Goal: Transaction & Acquisition: Purchase product/service

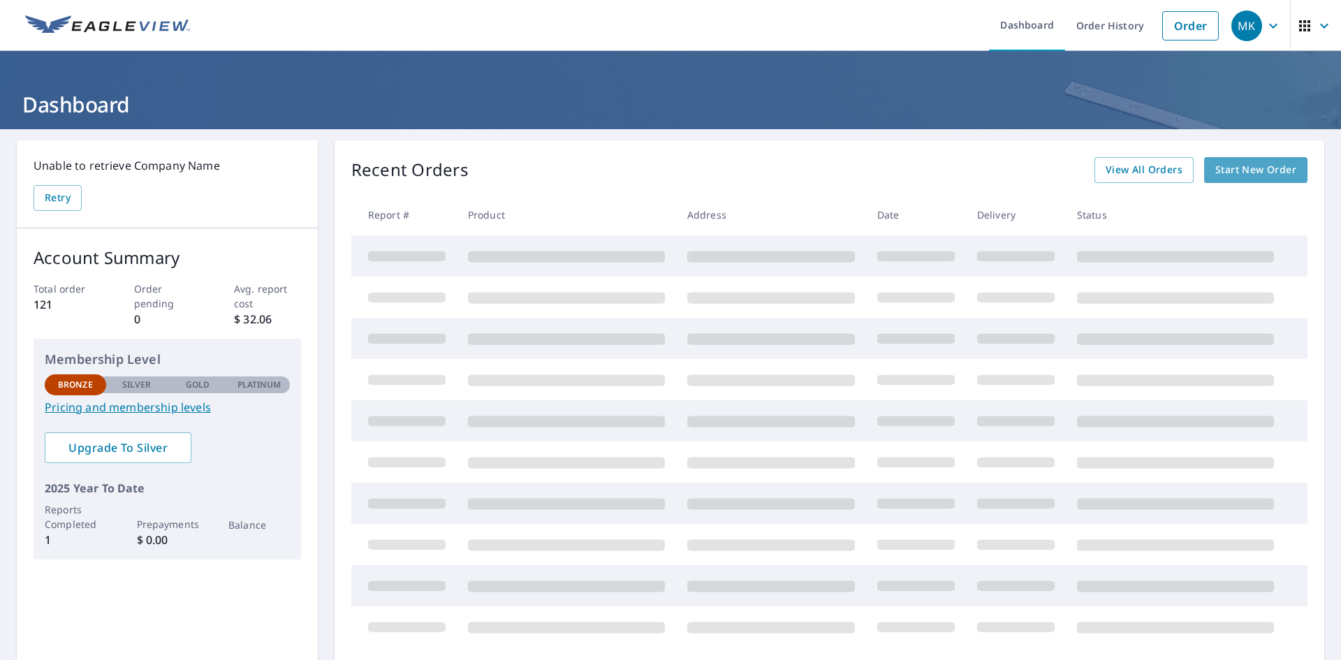
click at [1241, 169] on span "Start New Order" at bounding box center [1255, 169] width 81 height 17
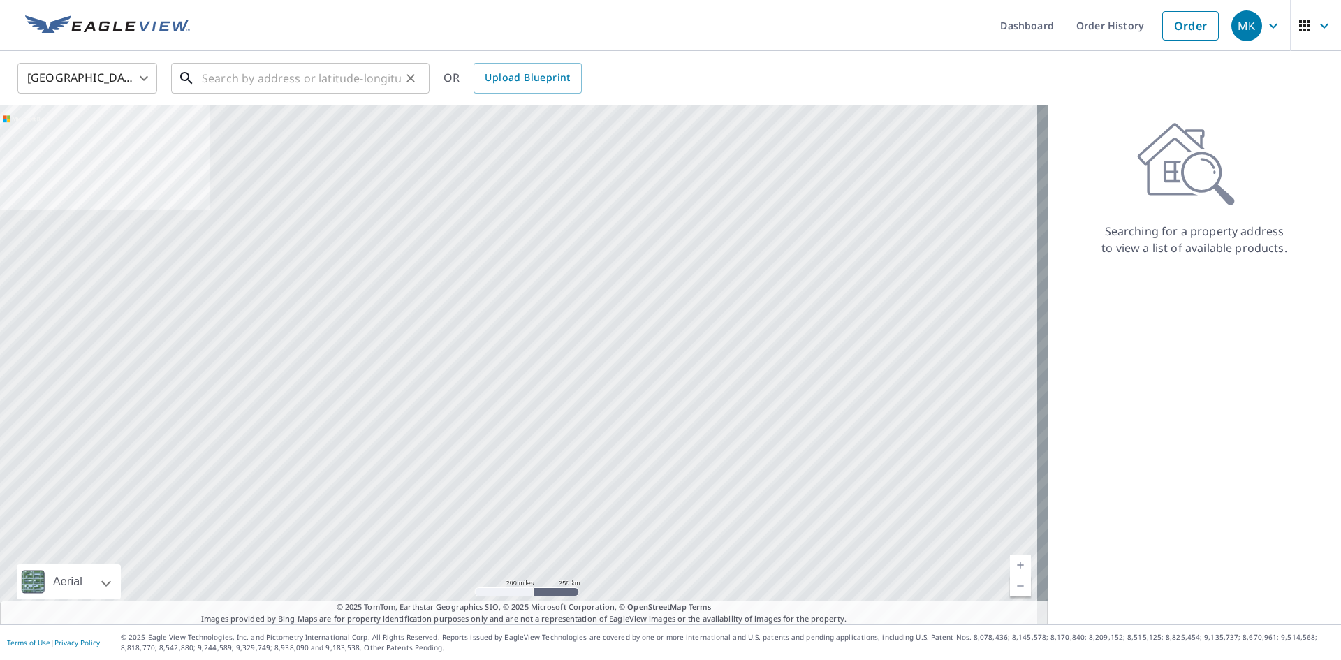
click at [348, 72] on input "text" at bounding box center [301, 78] width 199 height 39
paste input "[STREET_ADDRESS]"
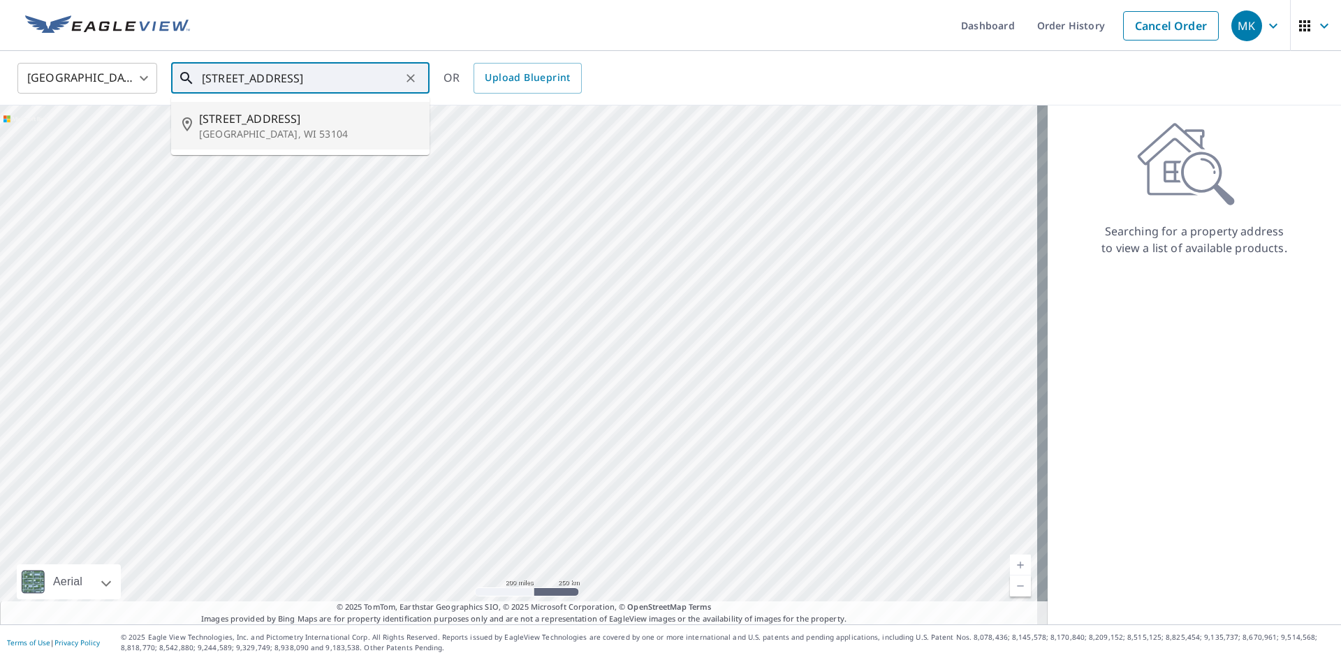
click at [320, 126] on span "[STREET_ADDRESS]" at bounding box center [308, 118] width 219 height 17
type input "[STREET_ADDRESS]"
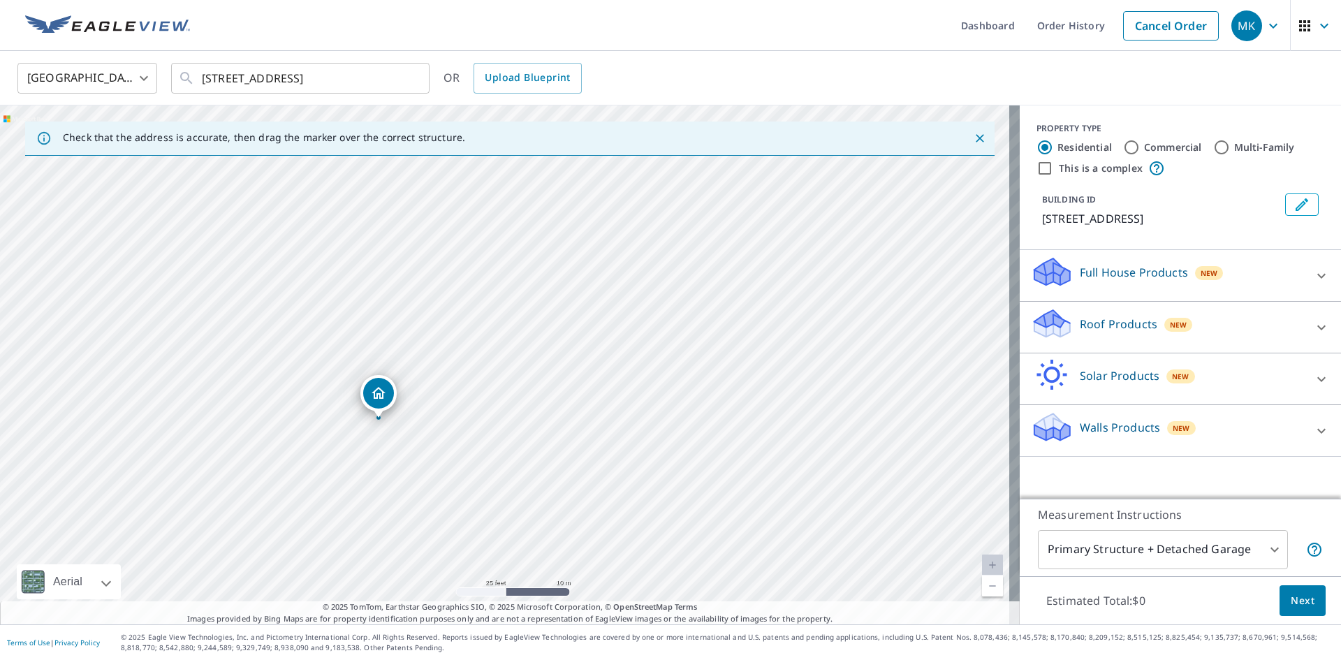
drag, startPoint x: 282, startPoint y: 339, endPoint x: 508, endPoint y: 352, distance: 226.6
click at [508, 352] on div "[STREET_ADDRESS]" at bounding box center [510, 364] width 1020 height 519
click at [1244, 554] on body "MK MK Dashboard Order History Cancel Order MK [GEOGRAPHIC_DATA] US ​ [STREET_AD…" at bounding box center [670, 330] width 1341 height 660
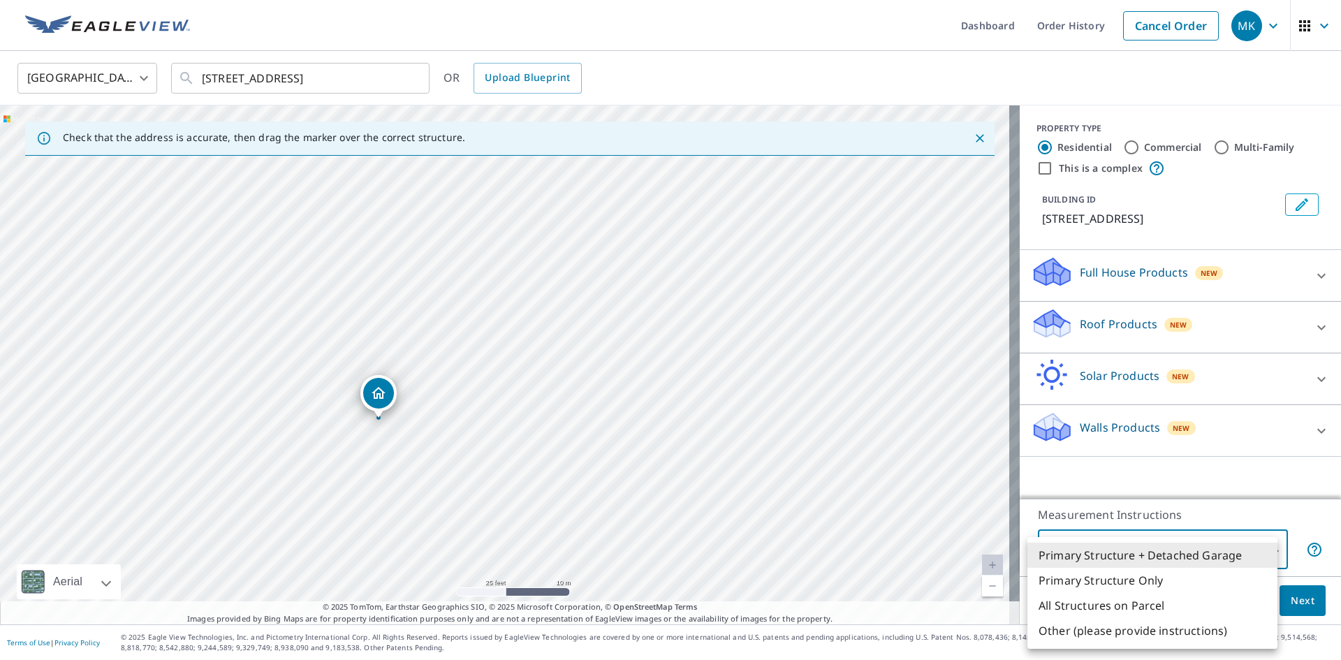
click at [1225, 584] on li "Primary Structure Only" at bounding box center [1152, 580] width 250 height 25
type input "2"
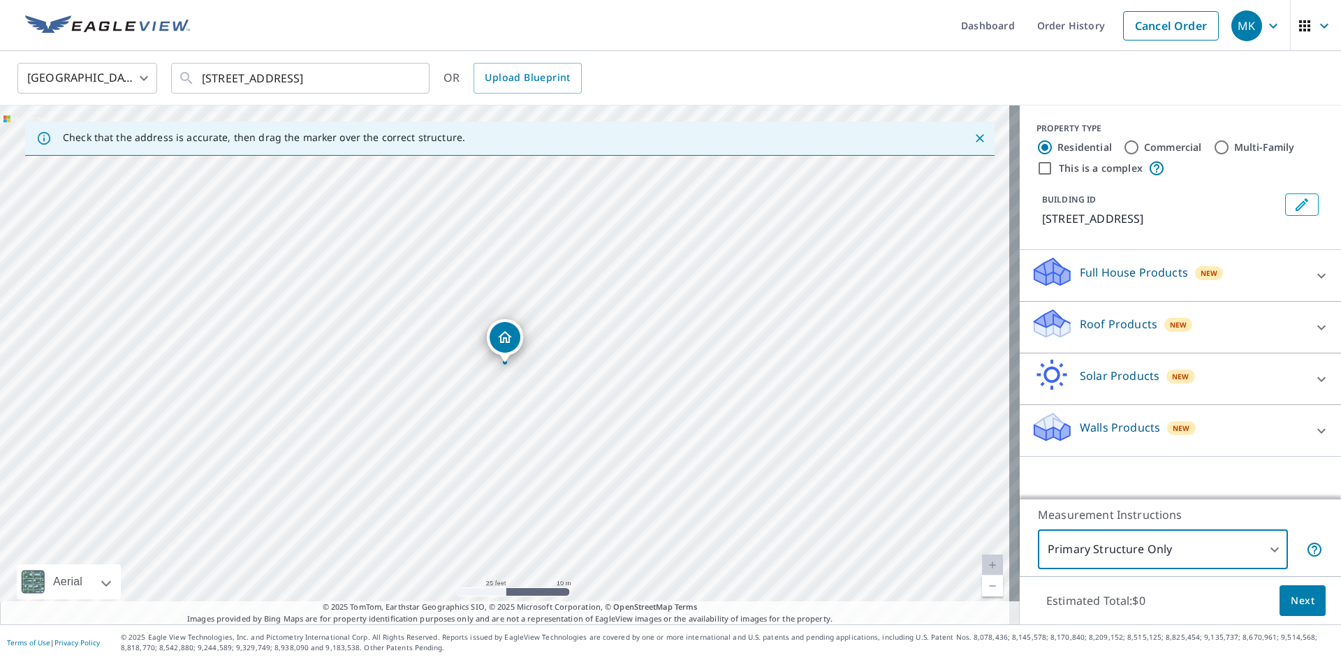
click at [1290, 598] on span "Next" at bounding box center [1302, 600] width 24 height 17
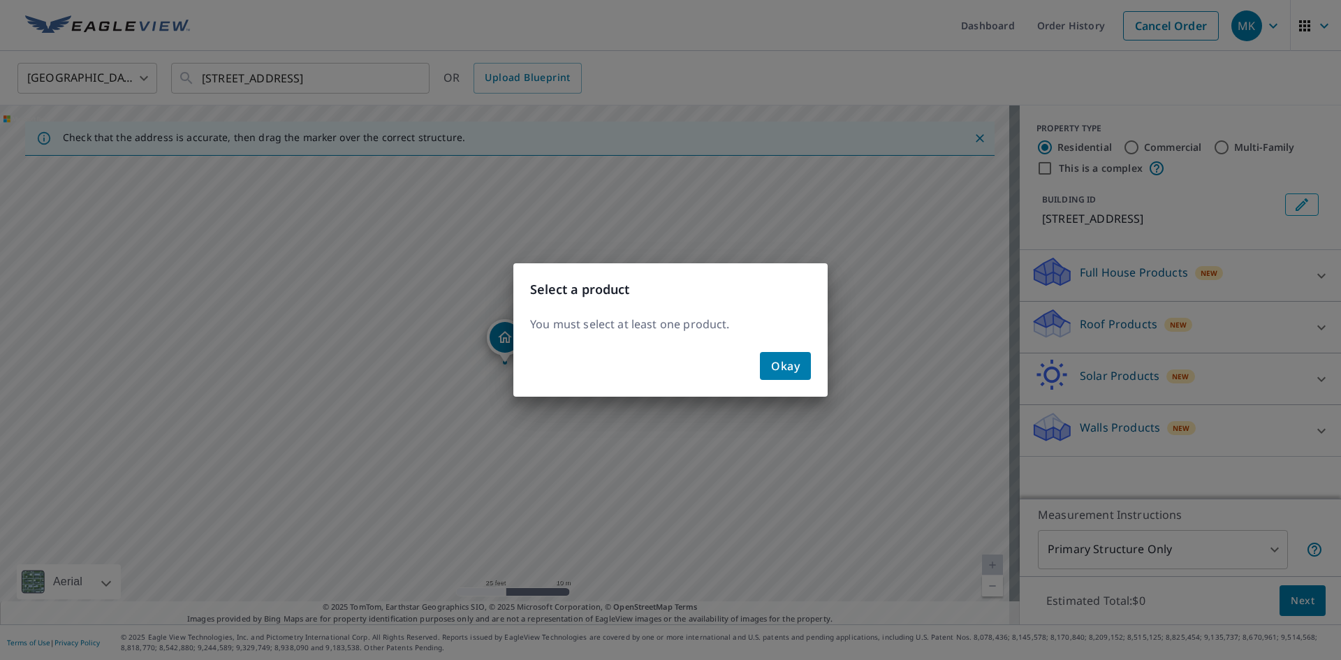
click at [793, 372] on span "Okay" at bounding box center [785, 366] width 29 height 20
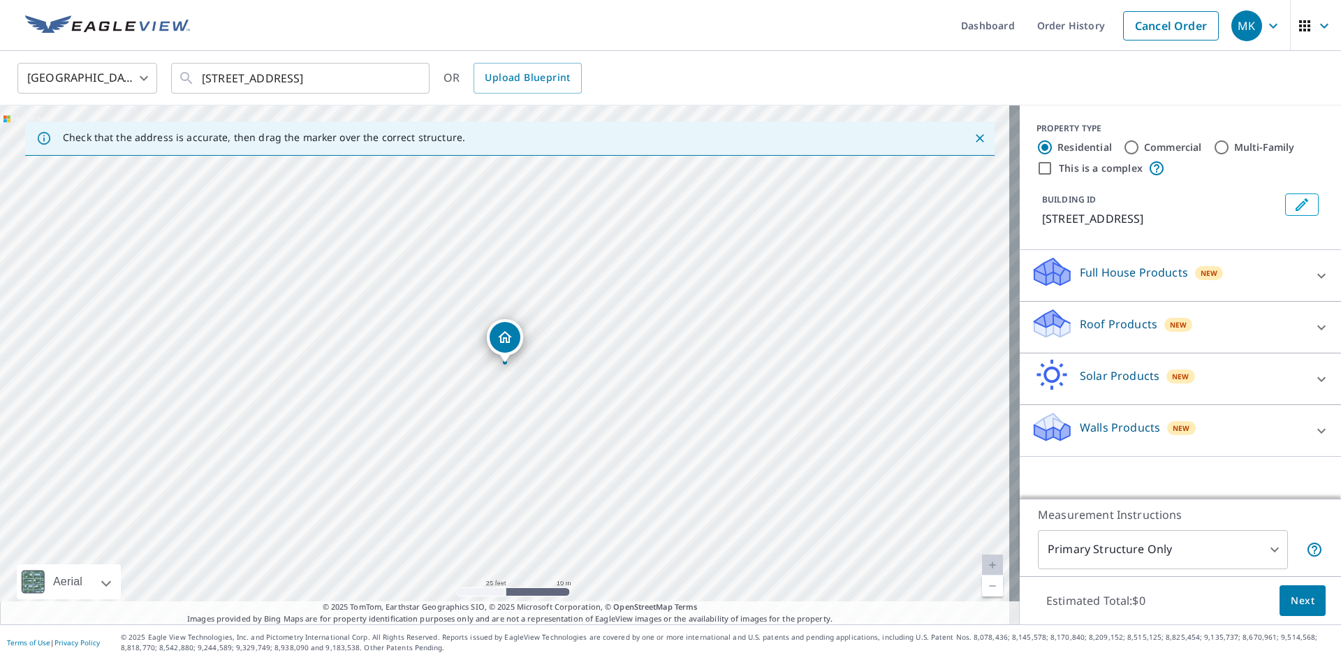
click at [1219, 277] on div "Full House Products New" at bounding box center [1168, 276] width 274 height 40
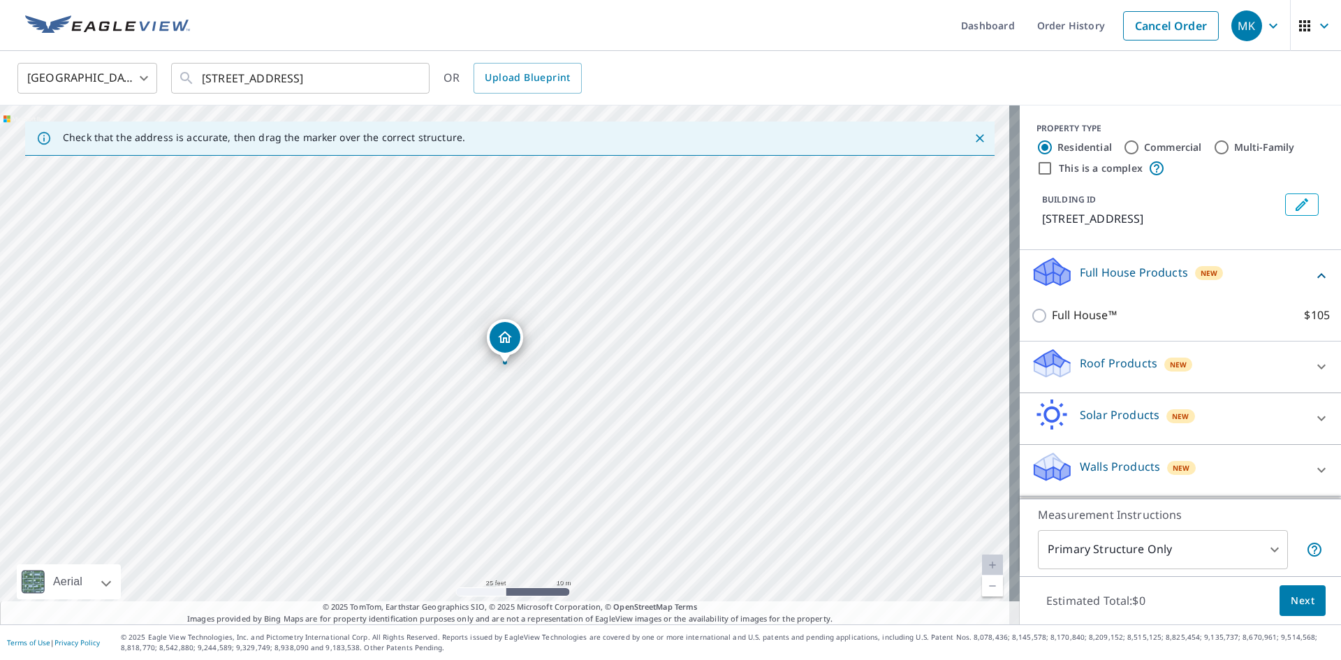
click at [1088, 373] on div "Roof Products New" at bounding box center [1168, 367] width 274 height 40
click at [1088, 373] on div "Roof Products New" at bounding box center [1172, 367] width 282 height 40
click at [1304, 360] on div at bounding box center [1321, 367] width 34 height 34
